Goal: Contribute content: Contribute content

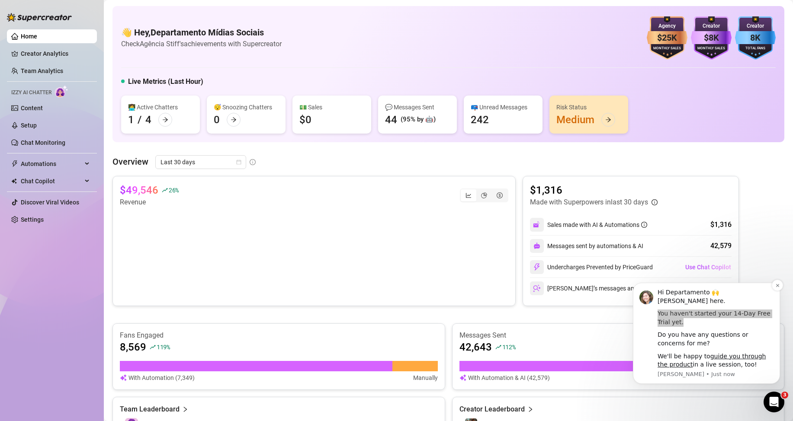
drag, startPoint x: 671, startPoint y: 323, endPoint x: 655, endPoint y: 313, distance: 18.4
click at [655, 313] on div "Hi Departamento 🙌 [PERSON_NAME] here. You haven't started your 14-Day Free Tria…" at bounding box center [706, 333] width 134 height 90
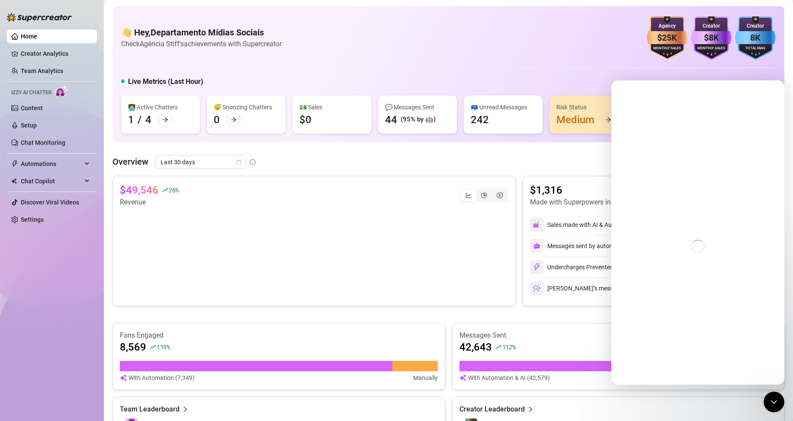
copy div "You haven't started your 14-Day Free Trial yet."
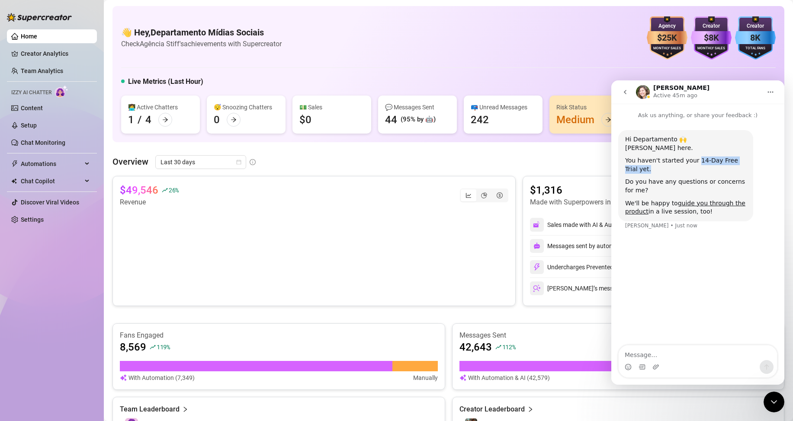
drag, startPoint x: 636, startPoint y: 169, endPoint x: 693, endPoint y: 161, distance: 58.0
click at [693, 161] on div "You haven't started your 14-Day Free Trial yet." at bounding box center [685, 165] width 121 height 17
copy div "14-Day Free Trial yet."
click at [626, 90] on icon "go back" at bounding box center [624, 92] width 7 height 7
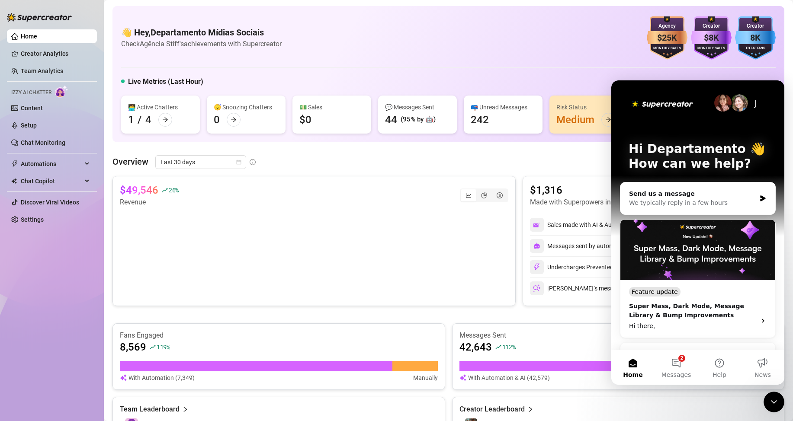
click at [779, 399] on div "Close Intercom Messenger" at bounding box center [773, 402] width 21 height 21
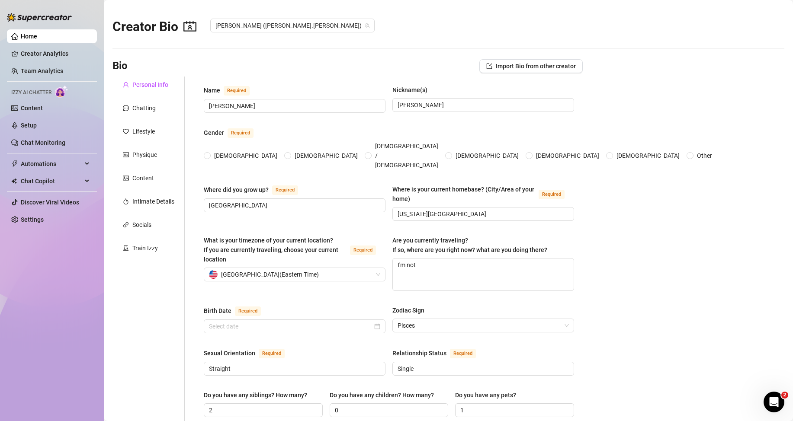
radio input "true"
type input "[DATE]"
click at [36, 110] on link "Content" at bounding box center [32, 108] width 22 height 7
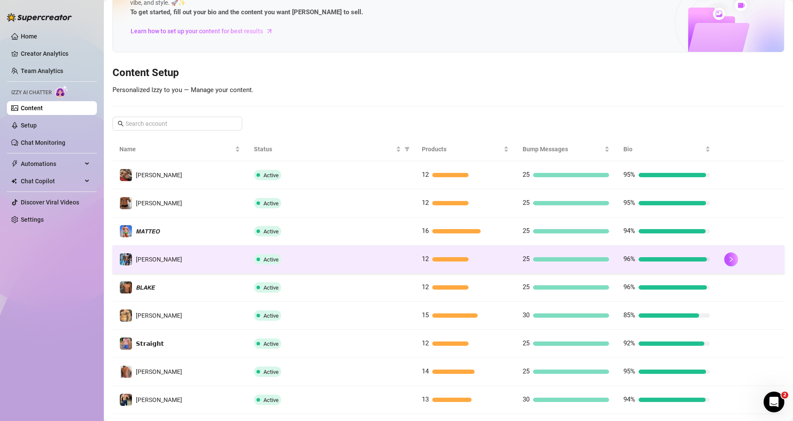
scroll to position [115, 0]
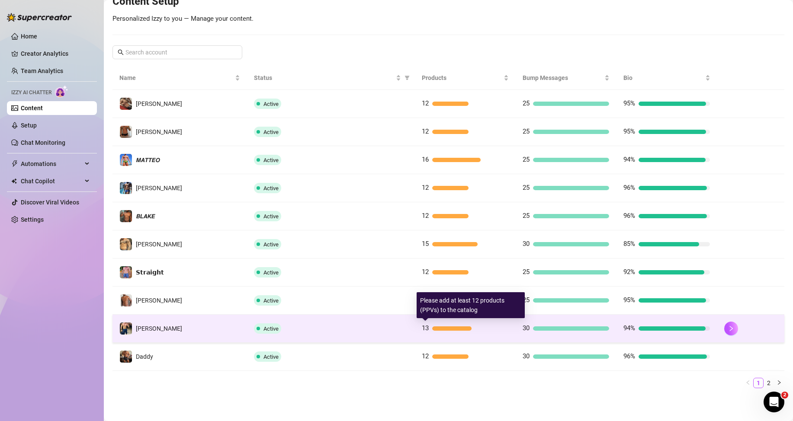
click at [431, 332] on div "13" at bounding box center [465, 328] width 86 height 10
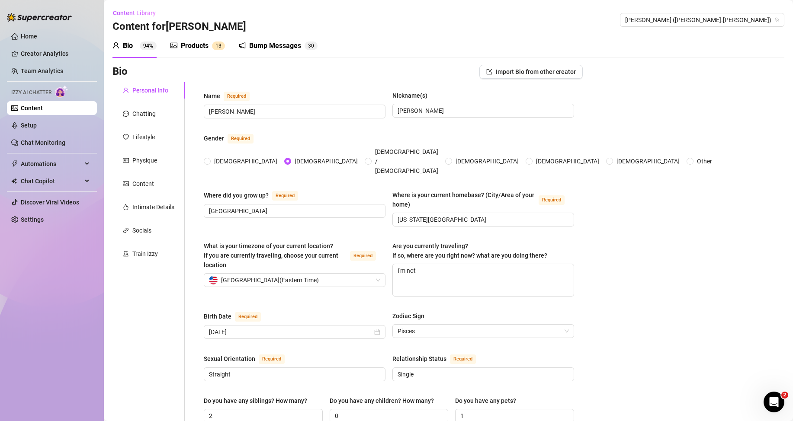
click at [207, 44] on div "Products" at bounding box center [195, 46] width 28 height 10
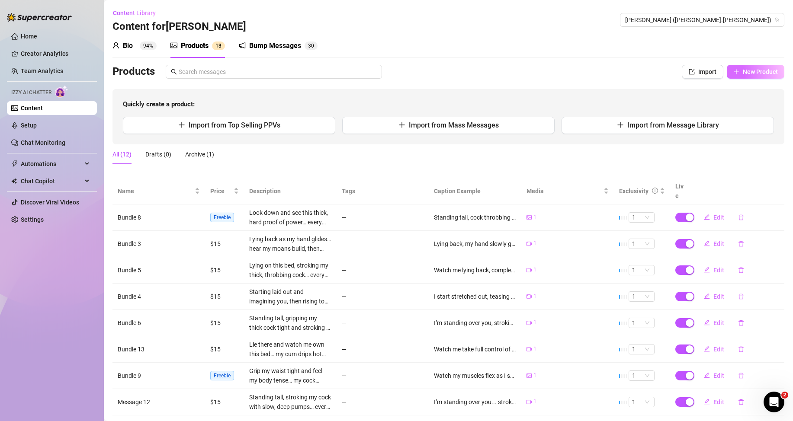
click at [742, 73] on span "New Product" at bounding box center [759, 71] width 35 height 7
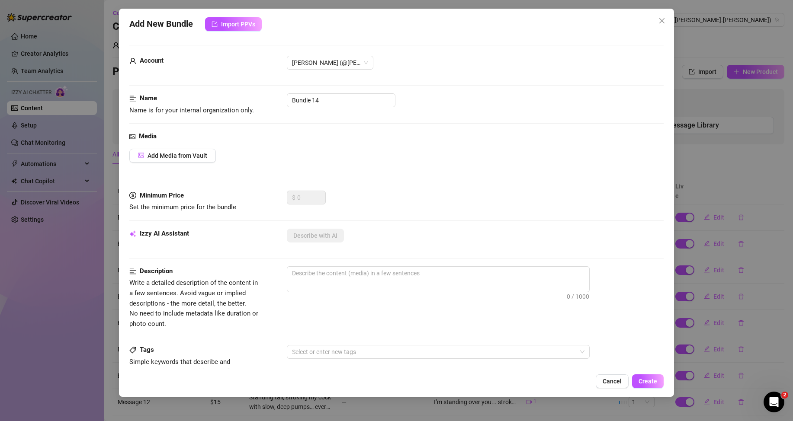
drag, startPoint x: 665, startPoint y: 17, endPoint x: 661, endPoint y: 19, distance: 4.5
click at [665, 18] on icon "close" at bounding box center [661, 20] width 7 height 7
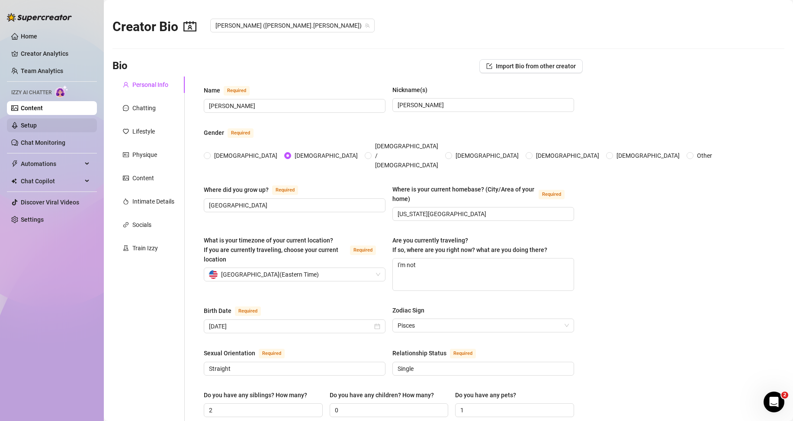
click at [37, 124] on link "Setup" at bounding box center [29, 125] width 16 height 7
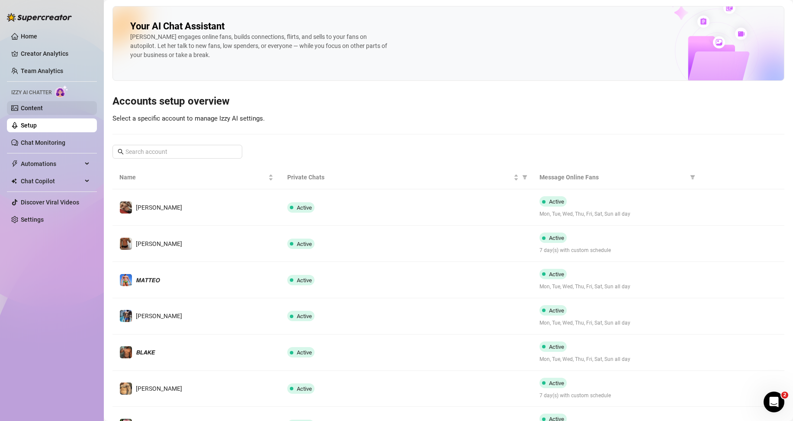
click at [39, 111] on link "Content" at bounding box center [32, 108] width 22 height 7
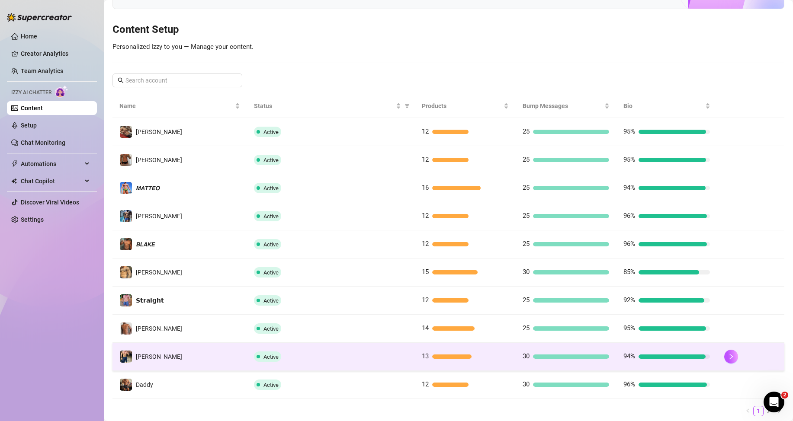
scroll to position [115, 0]
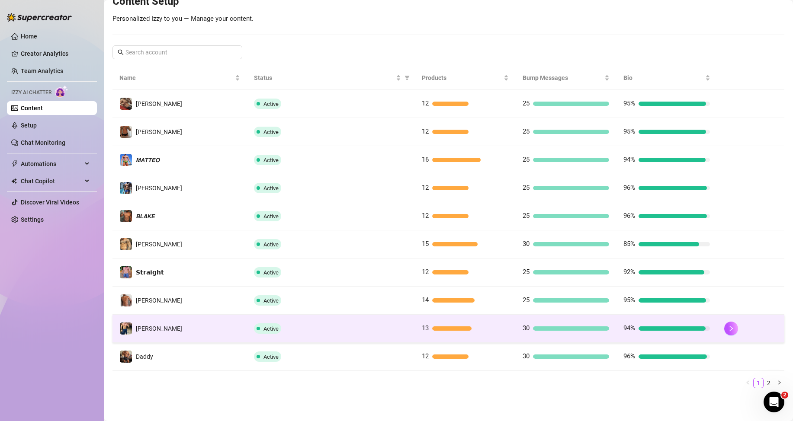
click at [430, 326] on div "13" at bounding box center [465, 328] width 86 height 10
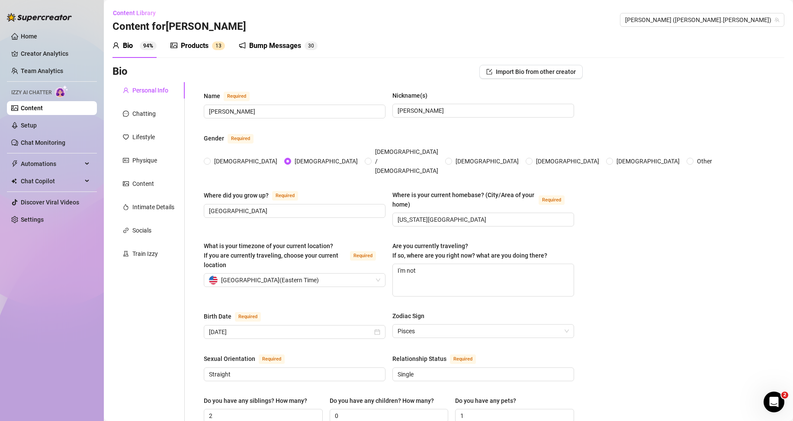
click at [203, 42] on div "Products" at bounding box center [195, 46] width 28 height 10
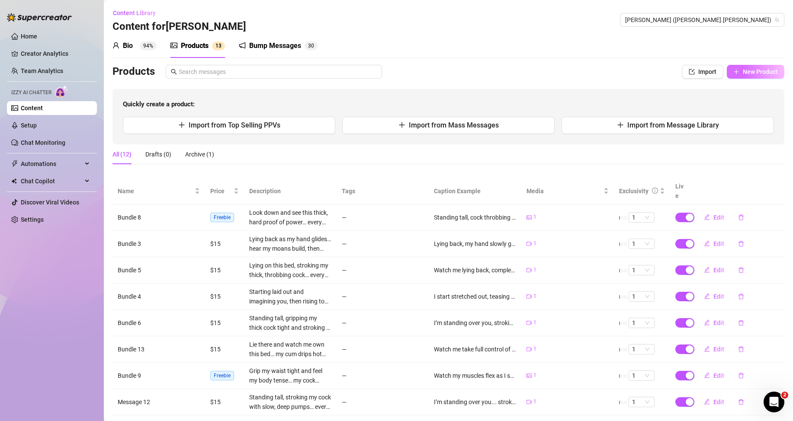
click at [736, 68] on button "New Product" at bounding box center [755, 72] width 58 height 14
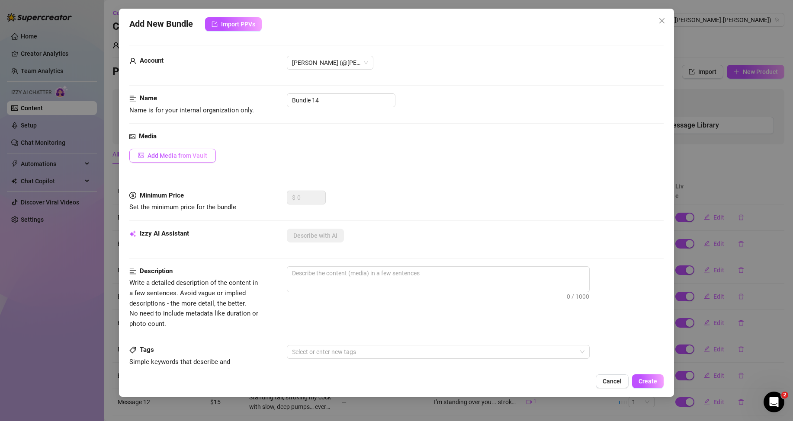
click at [180, 153] on span "Add Media from Vault" at bounding box center [177, 155] width 60 height 7
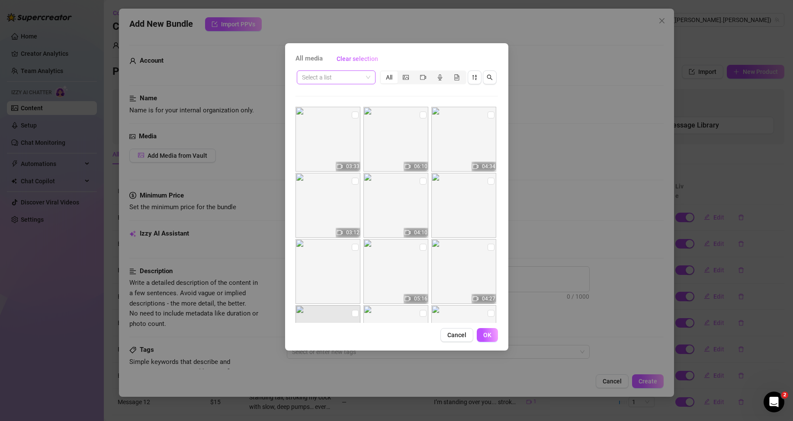
click at [365, 82] on span at bounding box center [336, 77] width 68 height 13
click at [330, 108] on div "Messages" at bounding box center [336, 109] width 65 height 10
click at [419, 184] on input "checkbox" at bounding box center [422, 181] width 7 height 7
checkbox input "true"
click at [484, 332] on span "OK" at bounding box center [487, 335] width 8 height 7
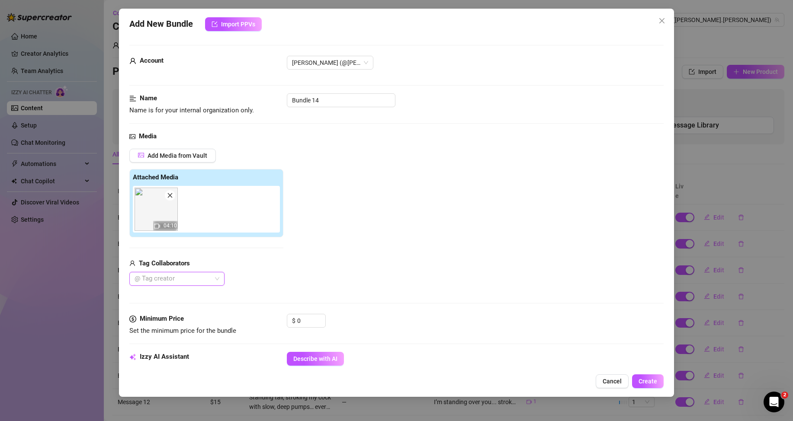
scroll to position [86, 0]
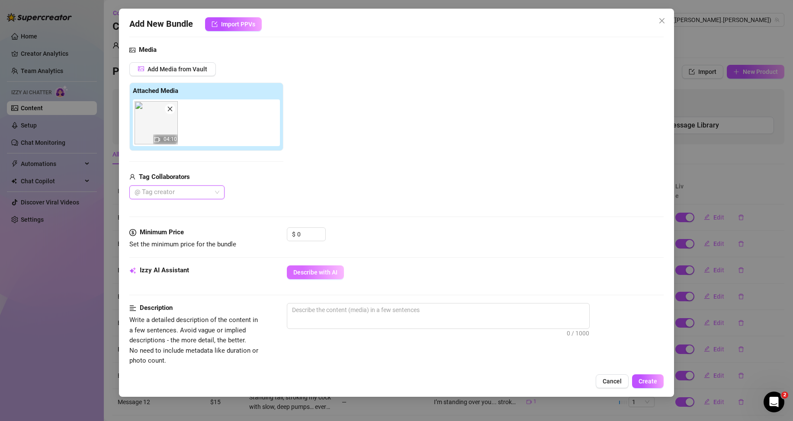
click at [310, 273] on span "Describe with AI" at bounding box center [315, 272] width 44 height 7
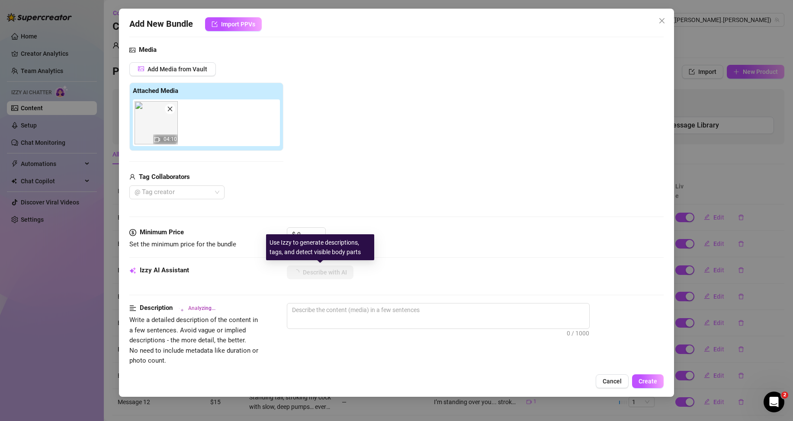
click at [302, 236] on div "Use Izzy to generate descriptions, tags, and detect visible body parts" at bounding box center [320, 247] width 108 height 26
click at [298, 230] on input "0" at bounding box center [311, 234] width 28 height 13
click at [300, 231] on input "0" at bounding box center [311, 234] width 28 height 13
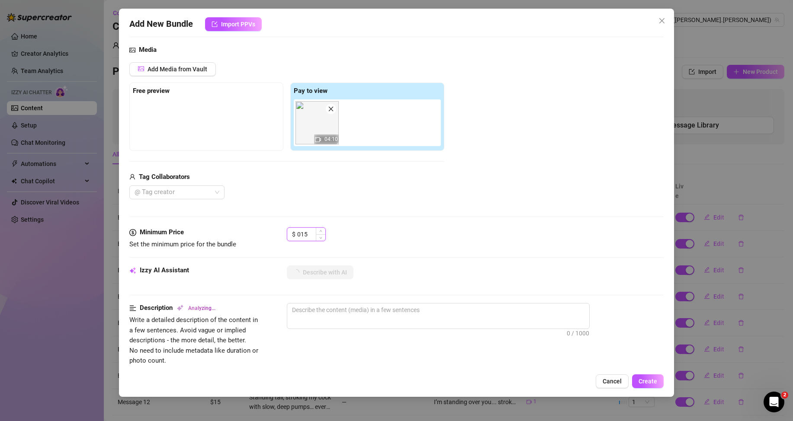
type input "15"
click at [342, 201] on div "Media Add Media from Vault Free preview Pay to view 04:10 Tag Collaborators @ T…" at bounding box center [396, 136] width 534 height 182
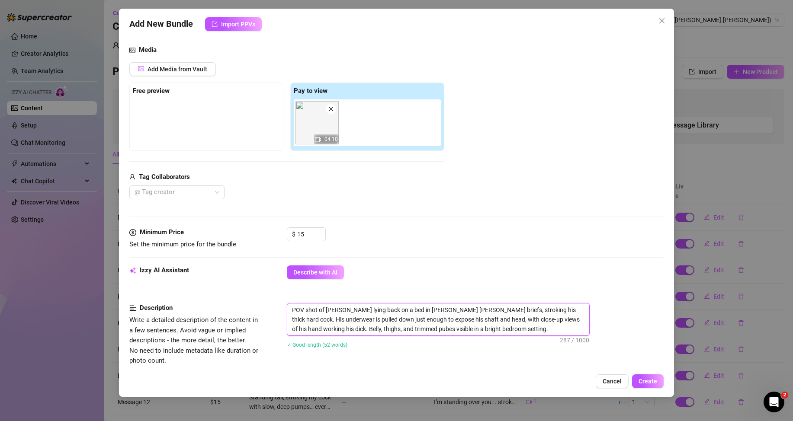
drag, startPoint x: 462, startPoint y: 331, endPoint x: 288, endPoint y: 308, distance: 175.0
click at [288, 308] on textarea "POV shot of [PERSON_NAME] lying back on a bed in [PERSON_NAME] [PERSON_NAME] br…" at bounding box center [438, 320] width 302 height 32
type textarea "POV shot of [PERSON_NAME] lying back on a bed in [PERSON_NAME] [PERSON_NAME] br…"
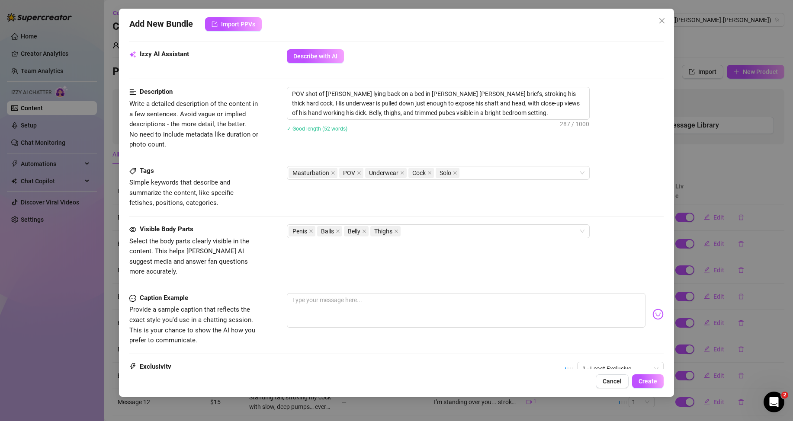
scroll to position [346, 0]
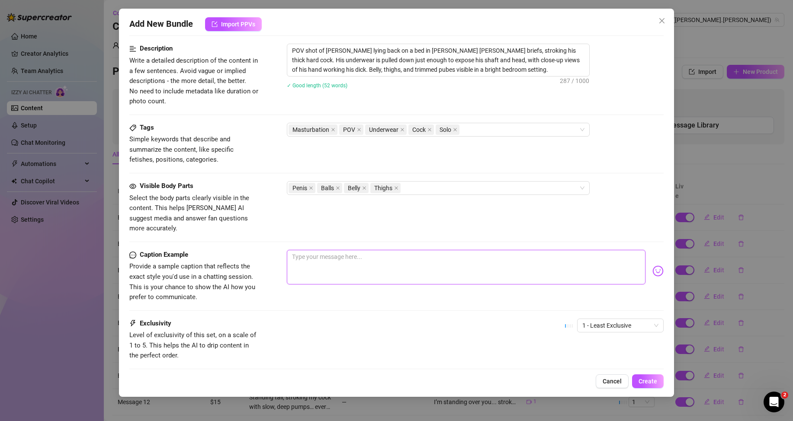
click at [380, 254] on textarea at bounding box center [466, 267] width 358 height 35
paste textarea "Right here. Right now. Just imagine your hand instead of mine 😈💦"
type textarea "Right here. Right now. Just imagine your hand instead of mine 😈💦"
click at [608, 323] on div "1 - Least Exclusive" at bounding box center [614, 330] width 99 height 22
click at [610, 319] on span "1 - Least Exclusive" at bounding box center [620, 325] width 76 height 13
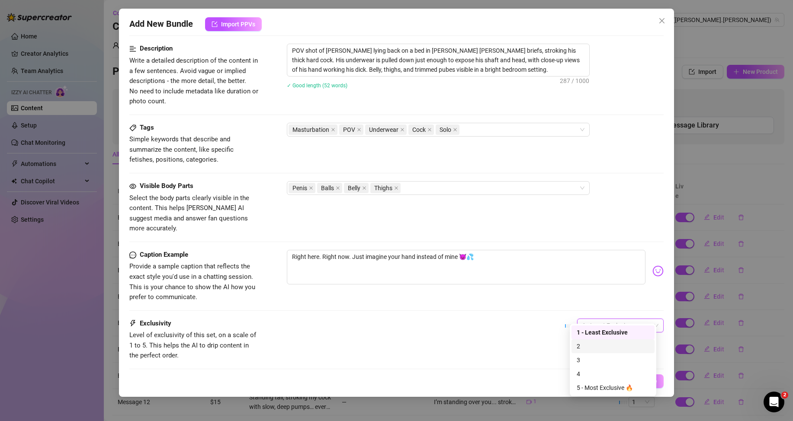
click at [583, 345] on div "2" at bounding box center [612, 347] width 73 height 10
click at [514, 325] on div "Exclusivity Level of exclusivity of this set, on a scale of 1 to 5. This helps …" at bounding box center [396, 340] width 534 height 42
click at [661, 382] on button "Create" at bounding box center [648, 381] width 32 height 14
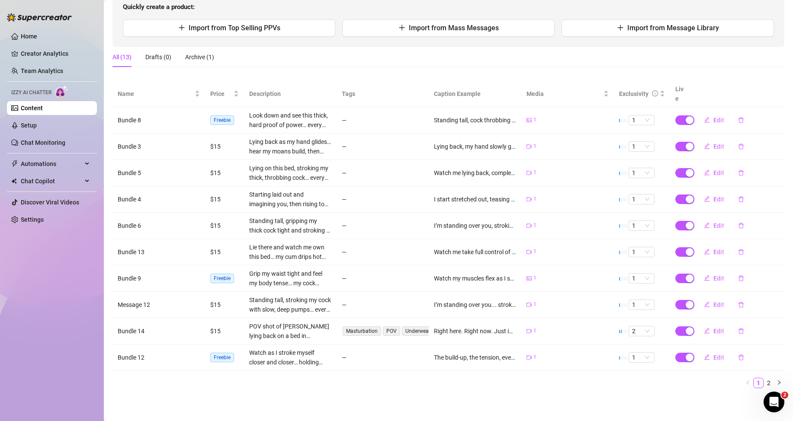
scroll to position [0, 0]
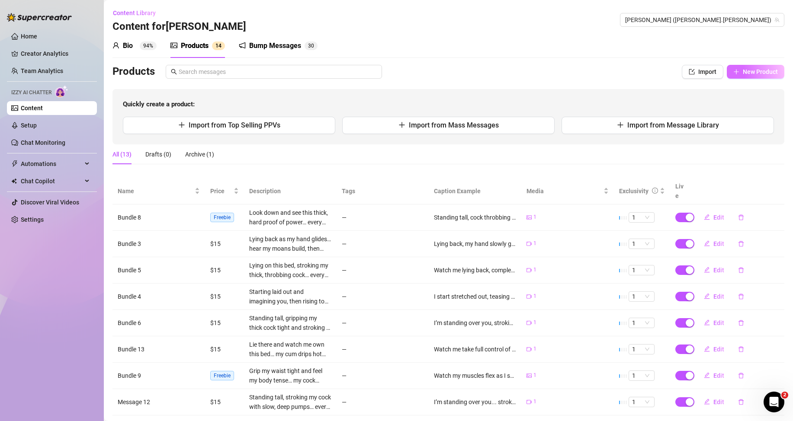
click at [742, 74] on span "New Product" at bounding box center [759, 71] width 35 height 7
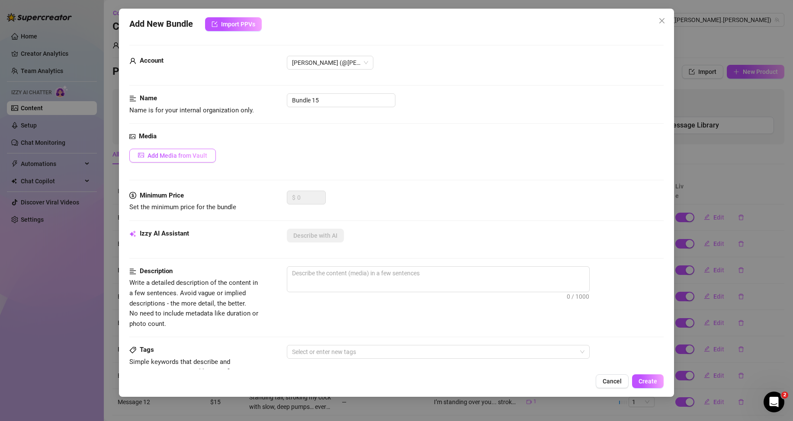
click at [160, 152] on span "Add Media from Vault" at bounding box center [177, 155] width 60 height 7
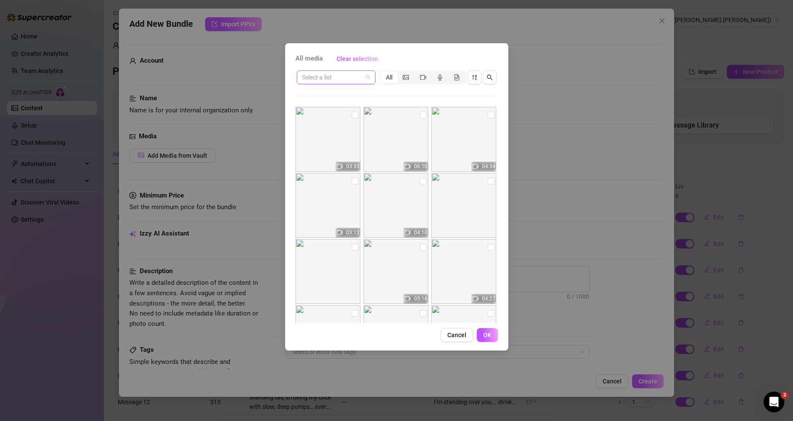
click at [335, 78] on input "search" at bounding box center [332, 77] width 61 height 13
click at [326, 108] on div "Messages" at bounding box center [336, 109] width 65 height 10
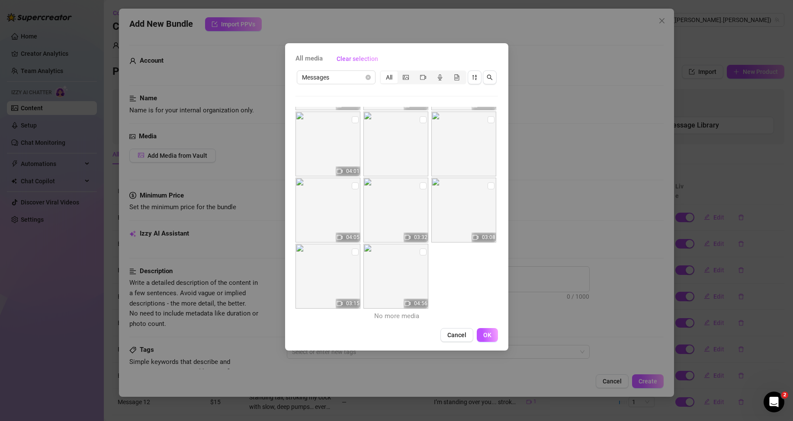
scroll to position [21, 0]
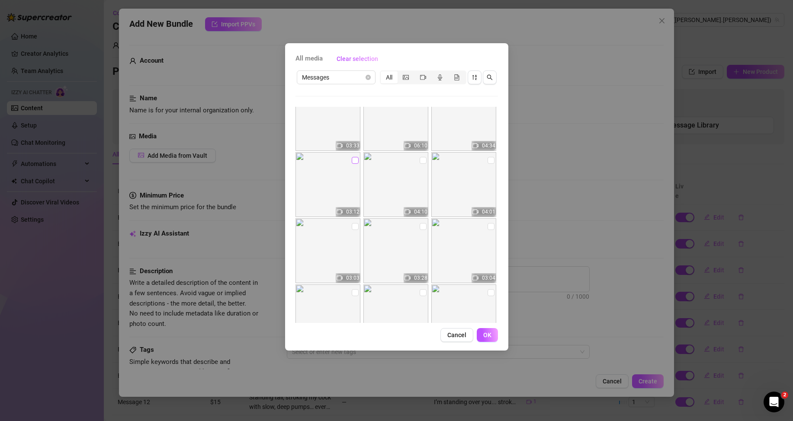
click at [353, 160] on input "checkbox" at bounding box center [355, 160] width 7 height 7
checkbox input "true"
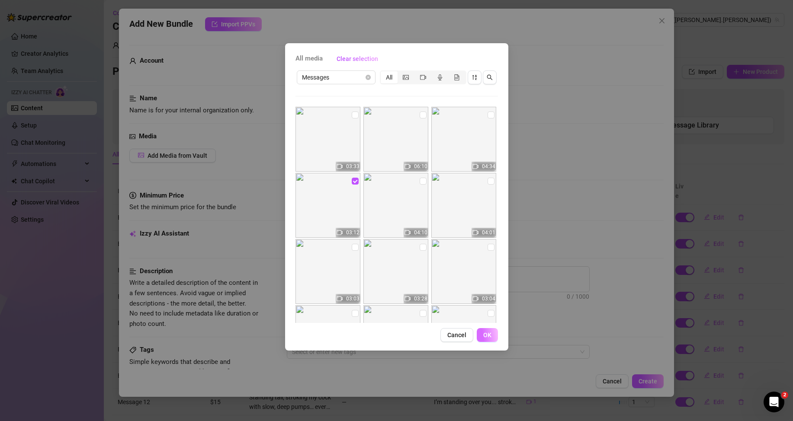
click at [487, 334] on span "OK" at bounding box center [487, 335] width 8 height 7
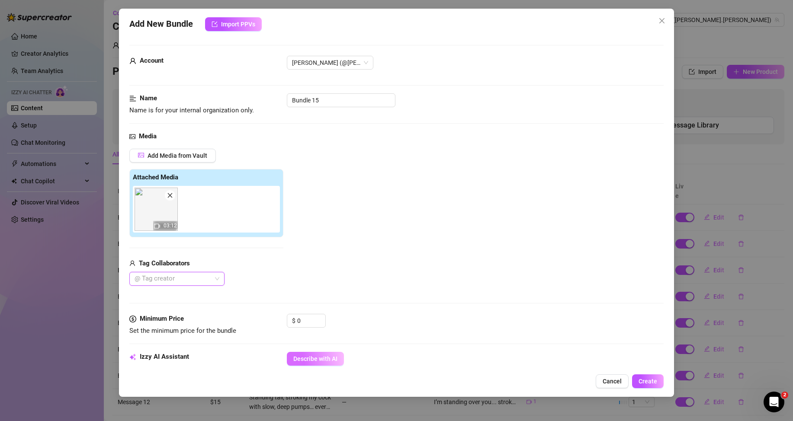
click at [324, 356] on span "Describe with AI" at bounding box center [315, 358] width 44 height 7
click at [297, 319] on input "0" at bounding box center [311, 320] width 28 height 13
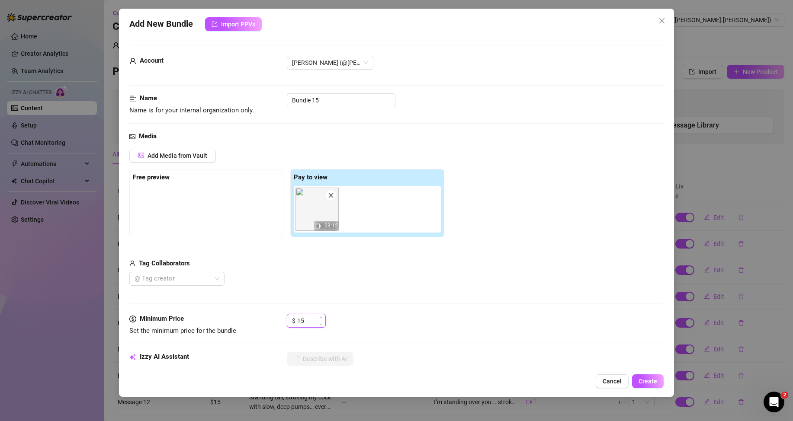
type input "15"
click at [318, 297] on div "Media Add Media from Vault Free preview Pay to view 03:12 Tag Collaborators @ T…" at bounding box center [396, 222] width 534 height 182
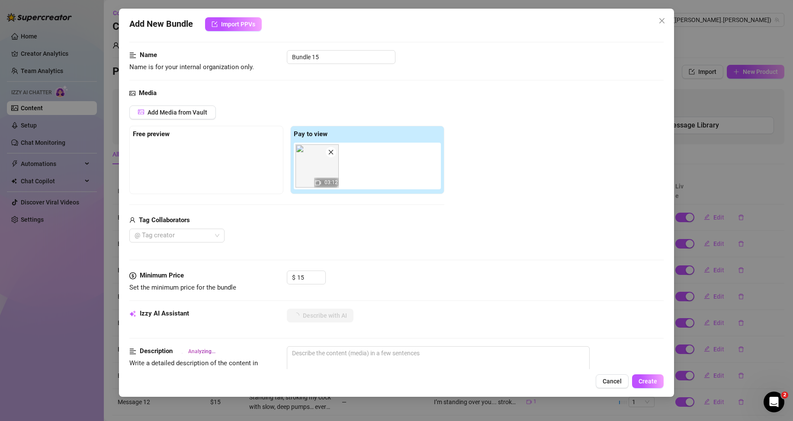
scroll to position [130, 0]
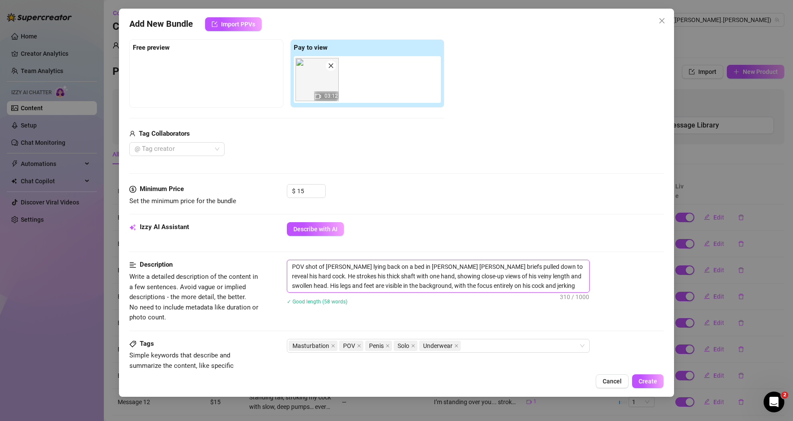
drag, startPoint x: 536, startPoint y: 291, endPoint x: 287, endPoint y: 264, distance: 251.0
click at [287, 264] on textarea "POV shot of [PERSON_NAME] lying back on a bed in [PERSON_NAME] [PERSON_NAME] br…" at bounding box center [438, 276] width 302 height 32
type textarea "POV shot of [PERSON_NAME] lying back on a bed in [PERSON_NAME] [PERSON_NAME] br…"
drag, startPoint x: 573, startPoint y: 195, endPoint x: 570, endPoint y: 206, distance: 10.9
click at [573, 195] on div "$ 15" at bounding box center [475, 195] width 377 height 22
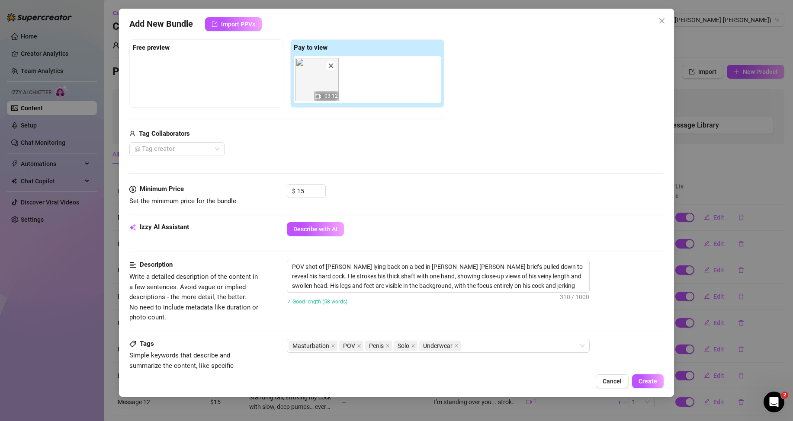
scroll to position [392, 0]
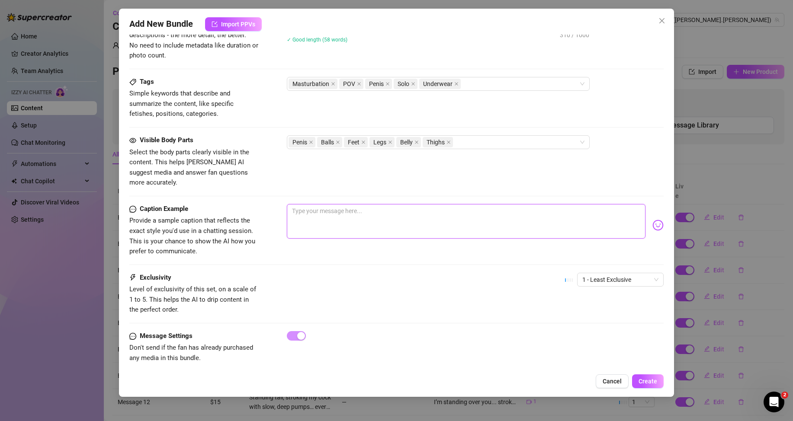
click at [375, 208] on textarea at bounding box center [466, 221] width 358 height 35
paste textarea "All yours to watch… up close and raw. You in or just gonna stare? 😈🍆"
click at [617, 273] on span "1 - Least Exclusive" at bounding box center [620, 279] width 76 height 13
type textarea "All yours to watch… up close and raw. You in or just gonna stare? 😈🍆"
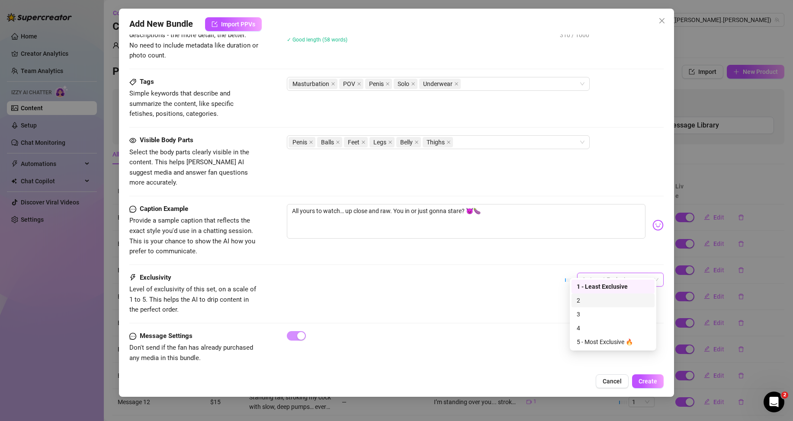
click at [584, 296] on div "2" at bounding box center [612, 301] width 73 height 10
click at [652, 381] on span "Create" at bounding box center [647, 381] width 19 height 7
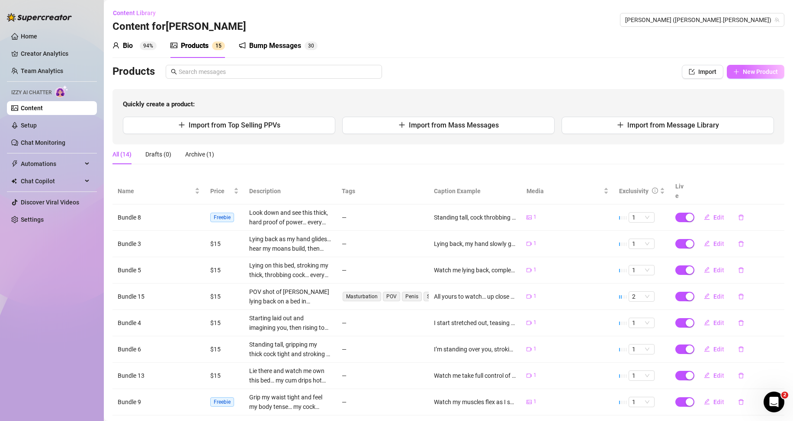
click at [768, 72] on span "New Product" at bounding box center [759, 71] width 35 height 7
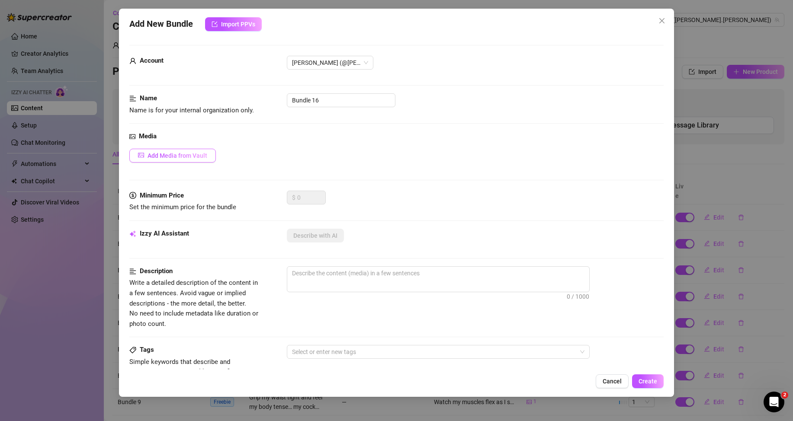
click at [191, 154] on span "Add Media from Vault" at bounding box center [177, 155] width 60 height 7
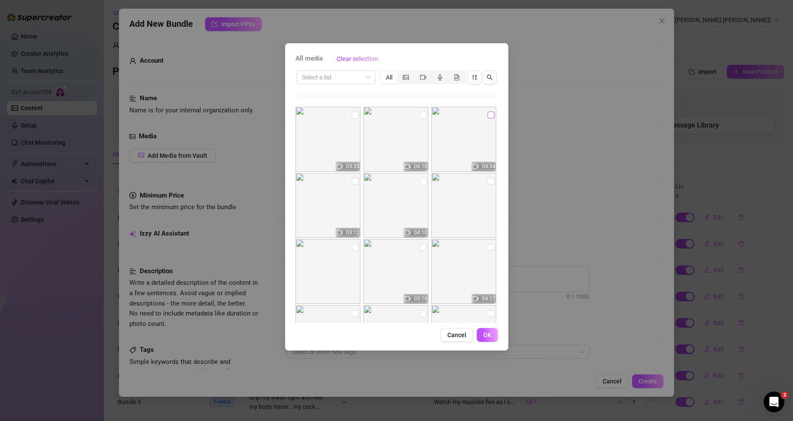
click at [487, 115] on input "checkbox" at bounding box center [490, 115] width 7 height 7
checkbox input "true"
click at [483, 337] on span "OK" at bounding box center [487, 335] width 8 height 7
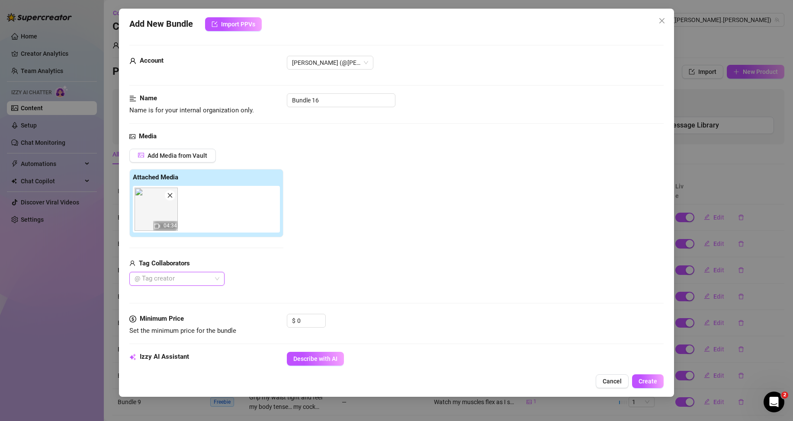
scroll to position [130, 0]
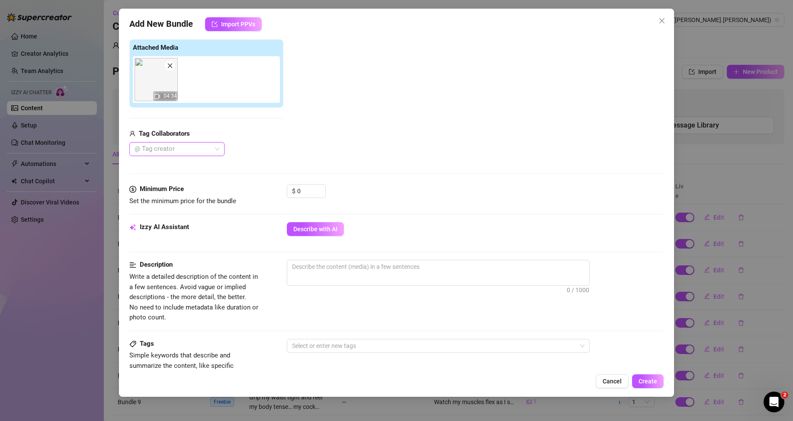
drag, startPoint x: 313, startPoint y: 230, endPoint x: 313, endPoint y: 219, distance: 10.8
click at [313, 229] on span "Describe with AI" at bounding box center [315, 229] width 44 height 7
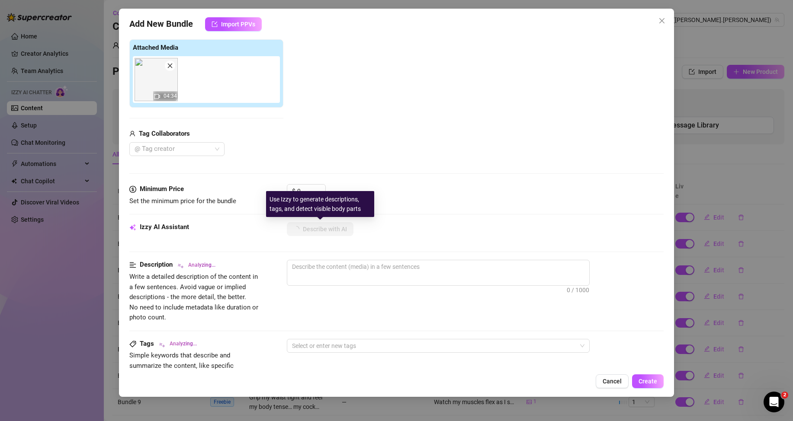
click at [302, 192] on div "Use Izzy to generate descriptions, tags, and detect visible body parts" at bounding box center [320, 204] width 108 height 26
click at [302, 188] on input "0" at bounding box center [311, 191] width 28 height 13
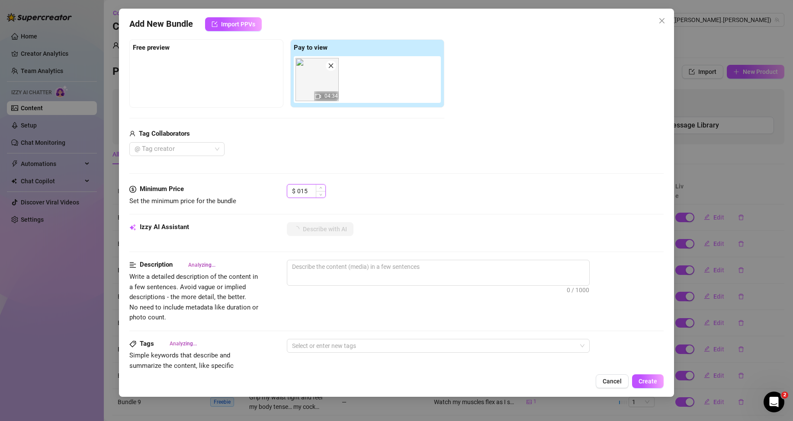
type input "15"
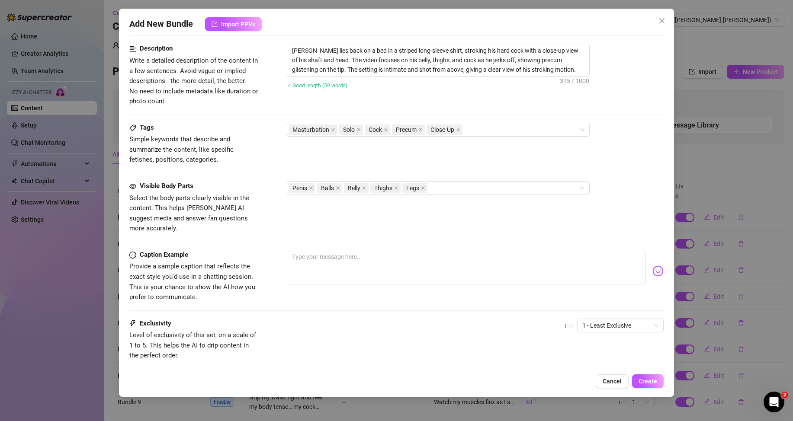
scroll to position [303, 0]
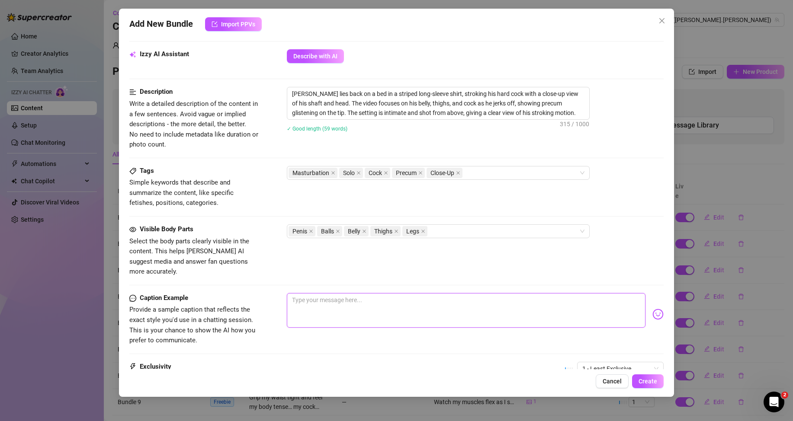
click at [401, 297] on textarea at bounding box center [466, 310] width 358 height 35
paste textarea "I pulled it out just for you. Now watch me stroke it nice and slow 💦👀"
click at [607, 362] on span "1 - Least Exclusive" at bounding box center [620, 368] width 76 height 13
type textarea "I pulled it out just for you. Now watch me stroke it nice and slow 💦👀"
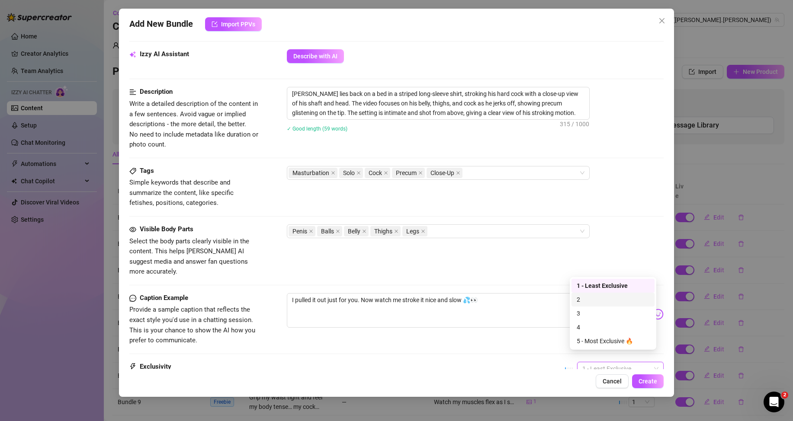
click at [586, 299] on div "2" at bounding box center [612, 300] width 73 height 10
click at [639, 384] on span "Create" at bounding box center [647, 381] width 19 height 7
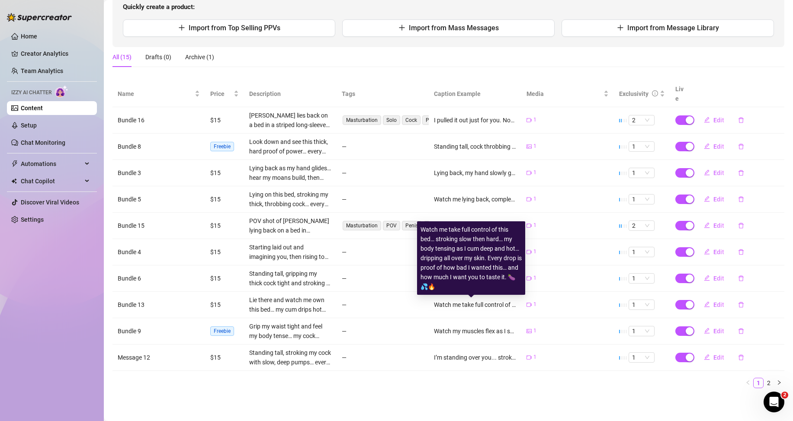
scroll to position [11, 0]
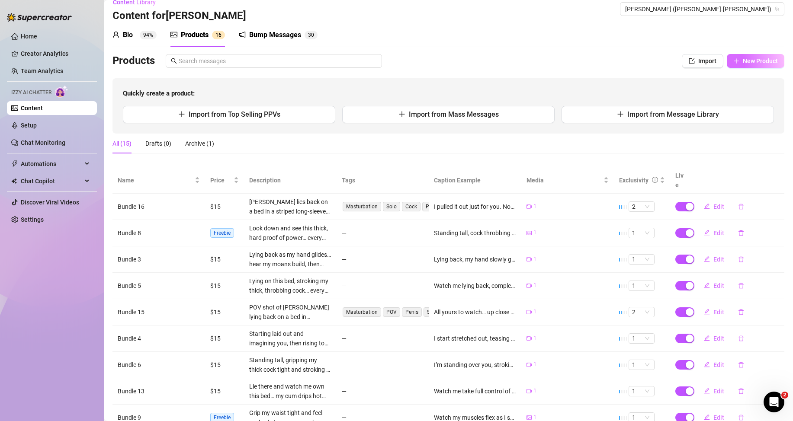
click at [750, 62] on span "New Product" at bounding box center [759, 61] width 35 height 7
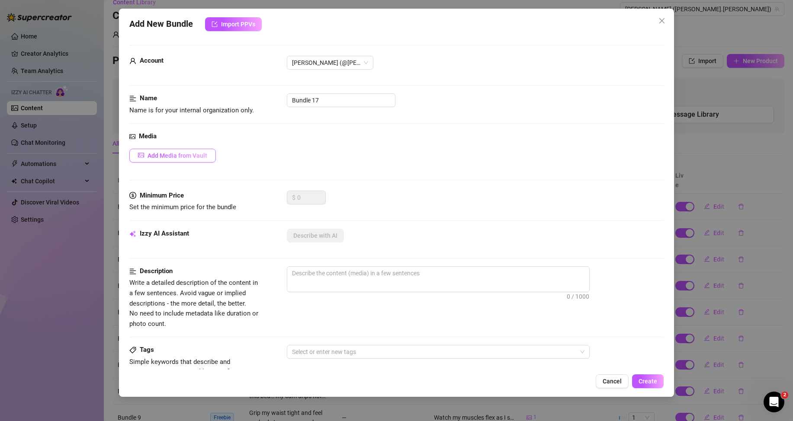
click at [201, 151] on button "Add Media from Vault" at bounding box center [172, 156] width 86 height 14
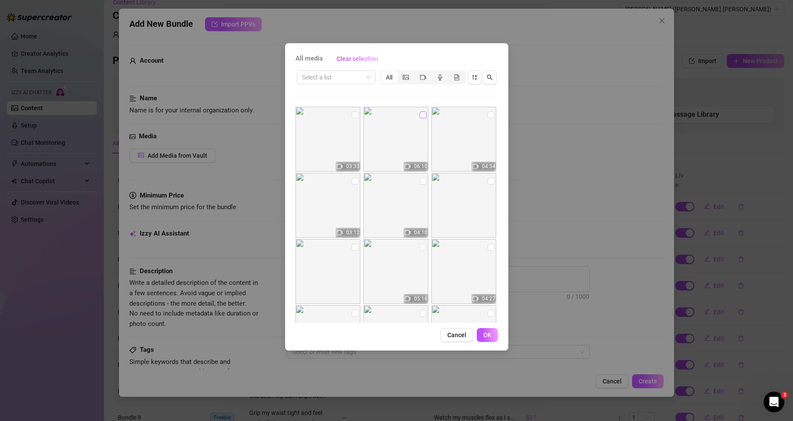
click at [419, 111] on label at bounding box center [422, 115] width 7 height 10
click at [419, 112] on input "checkbox" at bounding box center [422, 115] width 7 height 7
checkbox input "true"
click at [479, 338] on button "OK" at bounding box center [487, 335] width 21 height 14
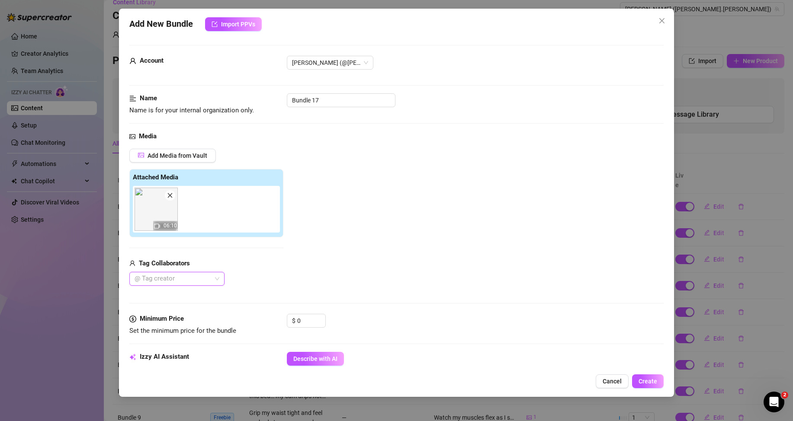
scroll to position [86, 0]
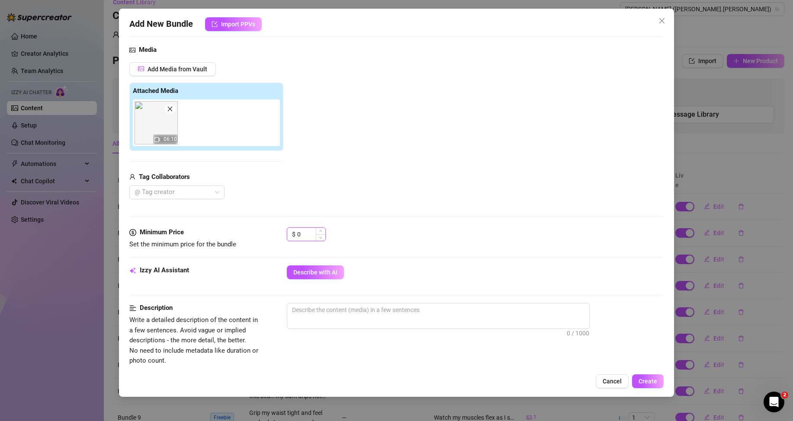
click at [300, 237] on input "0" at bounding box center [311, 234] width 28 height 13
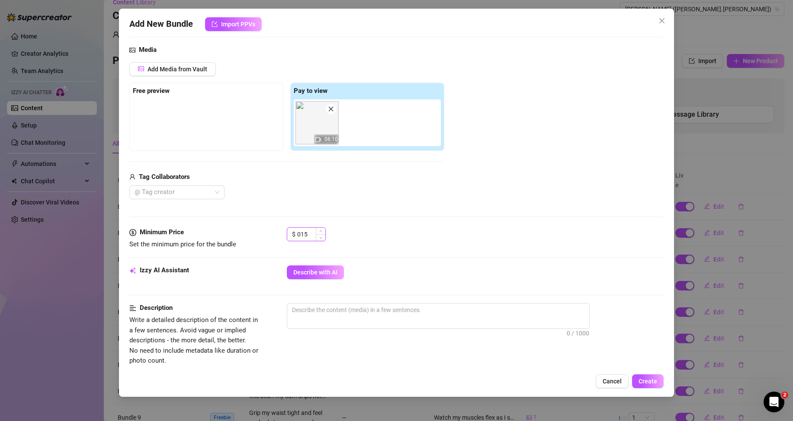
type input "15"
click at [320, 271] on span "Describe with AI" at bounding box center [315, 272] width 44 height 7
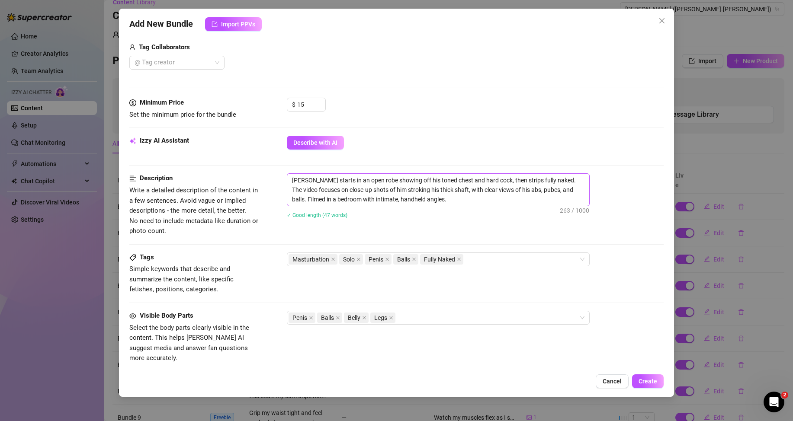
scroll to position [259, 0]
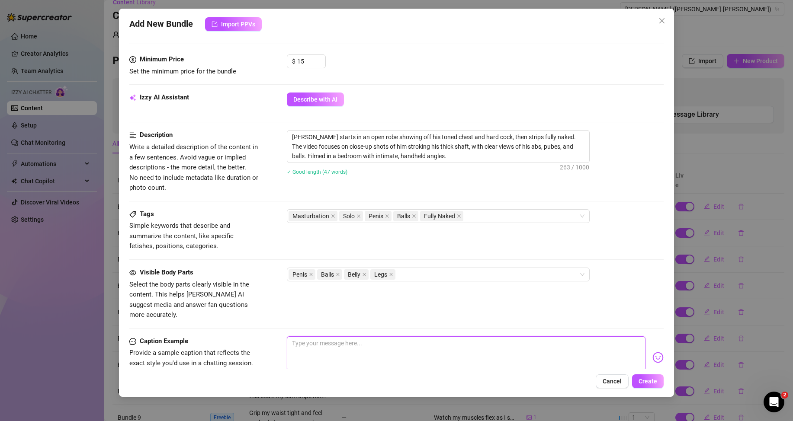
click at [387, 336] on textarea at bounding box center [466, 353] width 358 height 35
paste textarea "Bet this view’s exactly what you needed [DATE]… don't blink 😏🔥"
type textarea "Bet this view’s exactly what you needed [DATE]… don't blink 😏🔥"
click at [639, 378] on span "Create" at bounding box center [647, 381] width 19 height 7
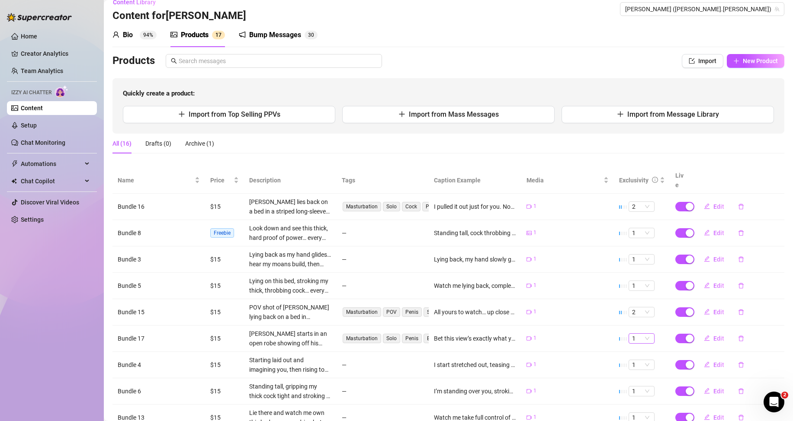
click at [642, 338] on span "1" at bounding box center [641, 339] width 19 height 10
click at [633, 367] on div "2" at bounding box center [635, 368] width 12 height 10
click at [713, 338] on span "Edit" at bounding box center [718, 338] width 11 height 7
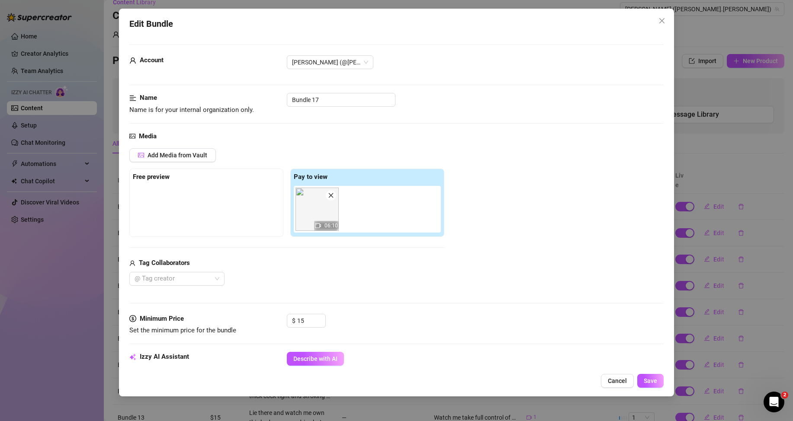
scroll to position [303, 0]
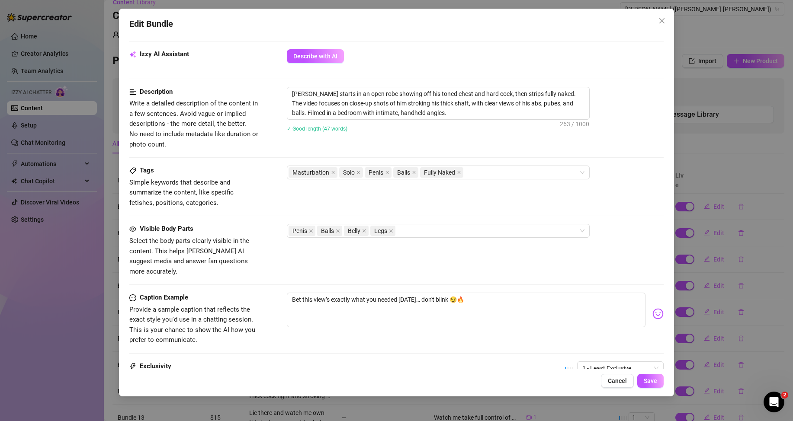
click at [585, 350] on div "Caption Example Provide a sample caption that reflects the exact style you'd us…" at bounding box center [396, 327] width 534 height 69
click at [586, 362] on span "1 - Least Exclusive" at bounding box center [620, 368] width 76 height 13
click at [579, 300] on div "2" at bounding box center [612, 299] width 73 height 10
click at [645, 384] on span "Save" at bounding box center [649, 380] width 13 height 7
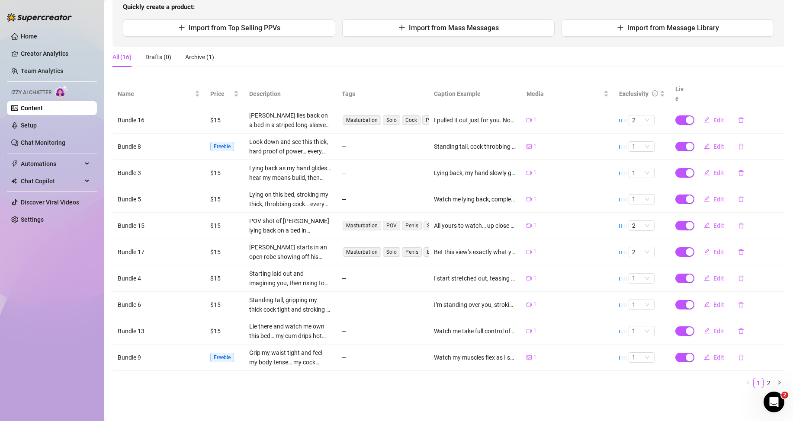
scroll to position [11, 0]
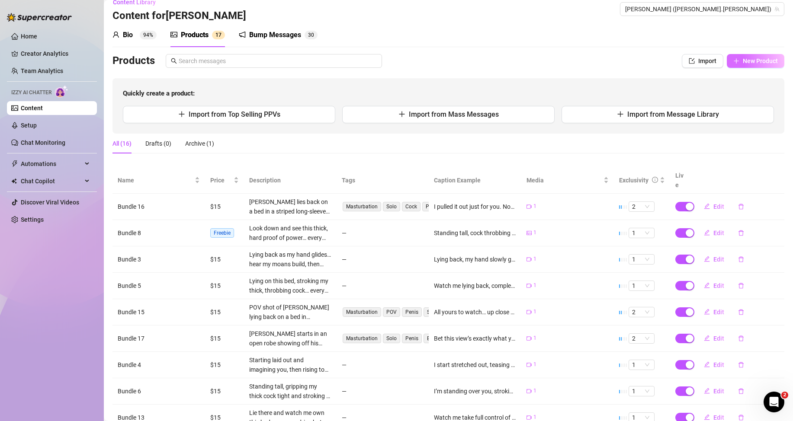
click at [733, 61] on icon "plus" at bounding box center [736, 61] width 6 height 6
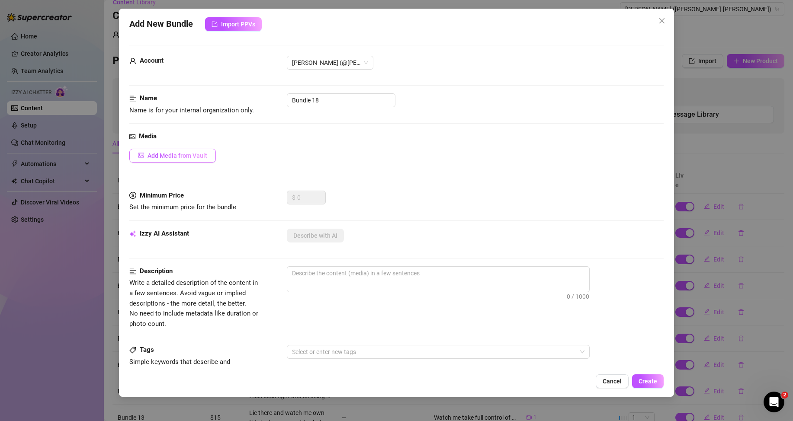
click at [201, 150] on button "Add Media from Vault" at bounding box center [172, 156] width 86 height 14
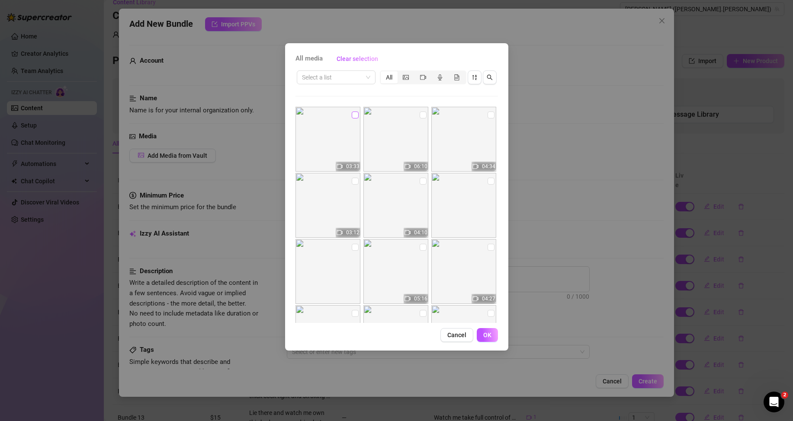
click at [352, 113] on input "checkbox" at bounding box center [355, 115] width 7 height 7
checkbox input "true"
click at [489, 337] on span "OK" at bounding box center [487, 335] width 8 height 7
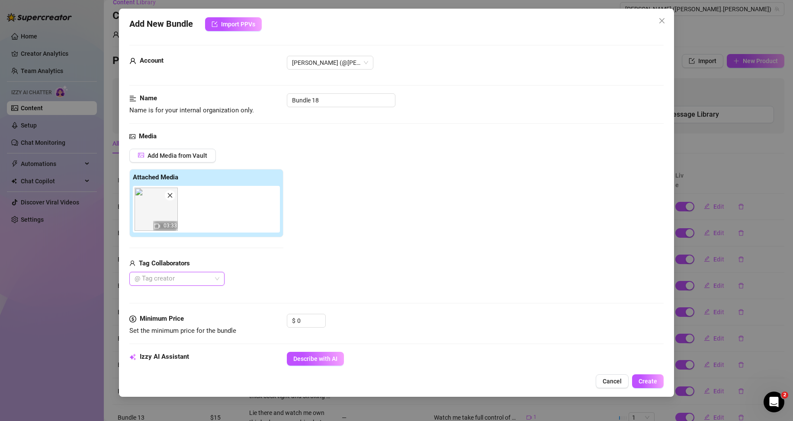
scroll to position [86, 0]
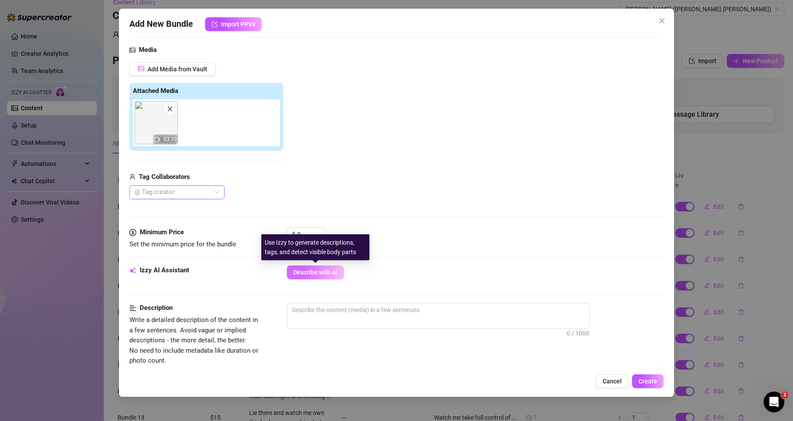
click at [314, 272] on span "Describe with AI" at bounding box center [315, 272] width 44 height 7
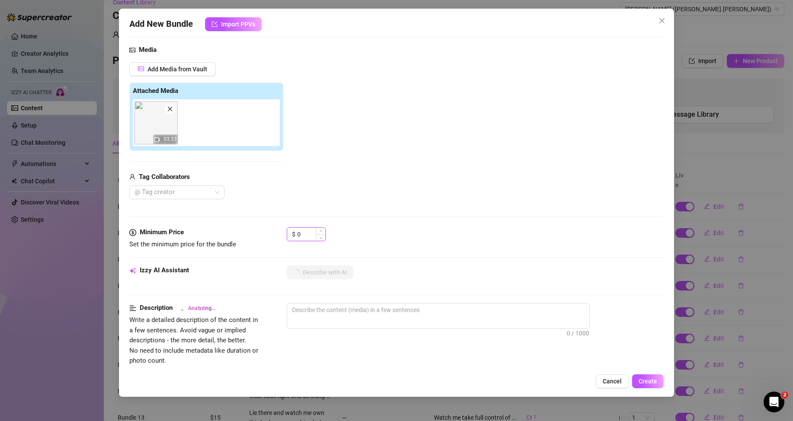
click at [301, 232] on input "0" at bounding box center [311, 234] width 28 height 13
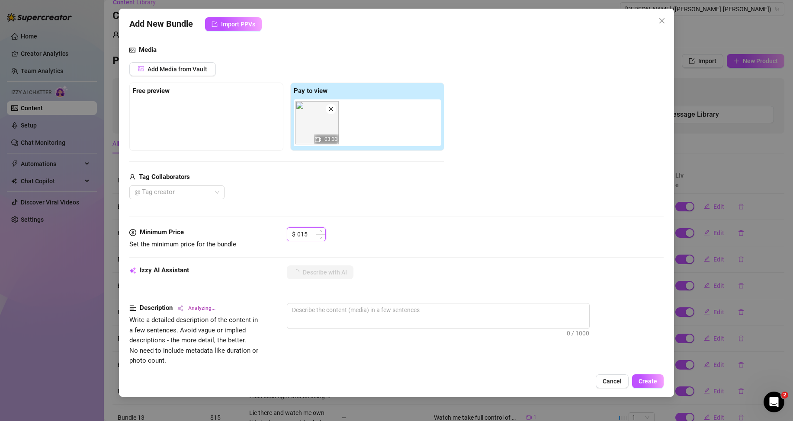
type input "15"
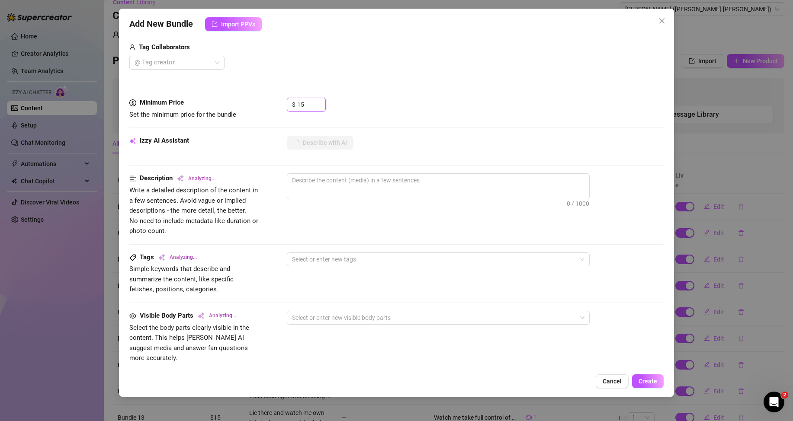
scroll to position [303, 0]
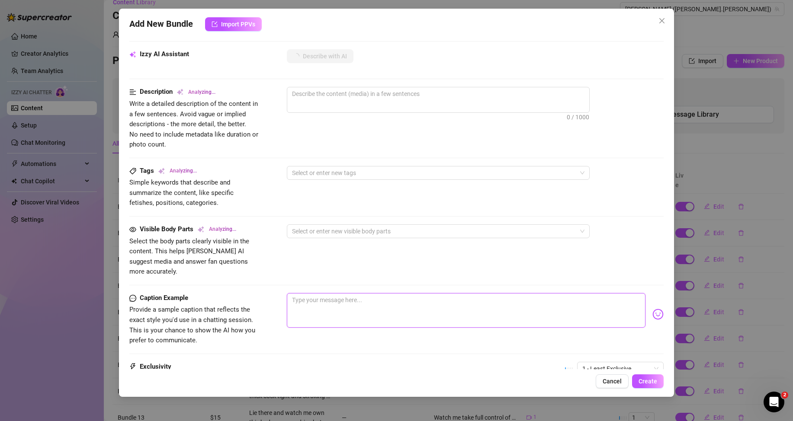
click at [605, 295] on textarea at bounding box center [466, 310] width 358 height 35
paste textarea "You’re watching. I’m dripping. What happens next is up to you 😈💦"
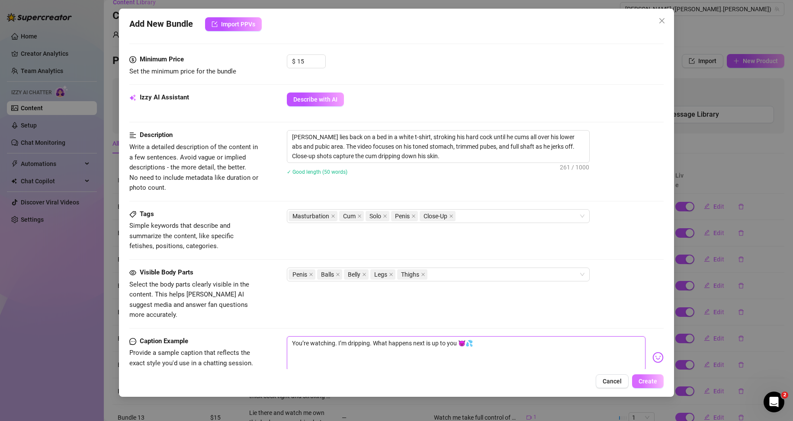
type textarea "You’re watching. I’m dripping. What happens next is up to you 😈💦"
click at [643, 378] on span "Create" at bounding box center [647, 381] width 19 height 7
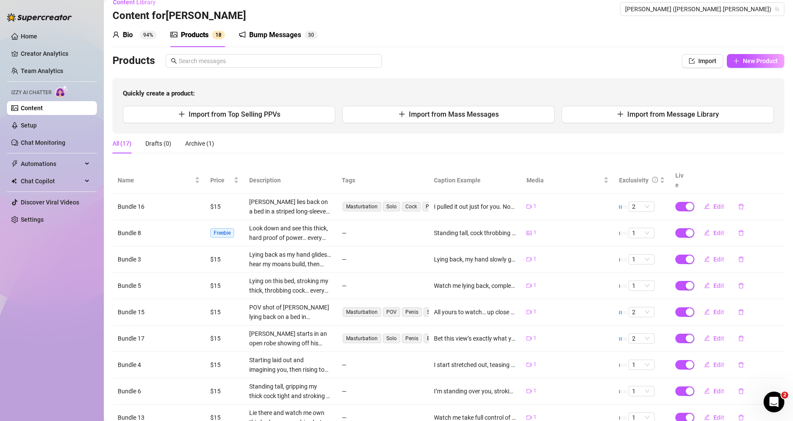
scroll to position [97, 0]
